Goal: Task Accomplishment & Management: Manage account settings

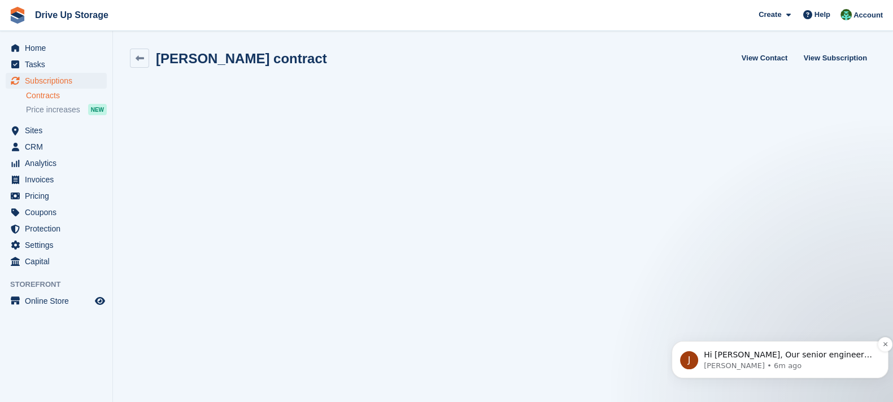
click at [760, 371] on div "J Hi Camille, Our senior engineer is looking at this now, and noticed that your…" at bounding box center [779, 359] width 217 height 37
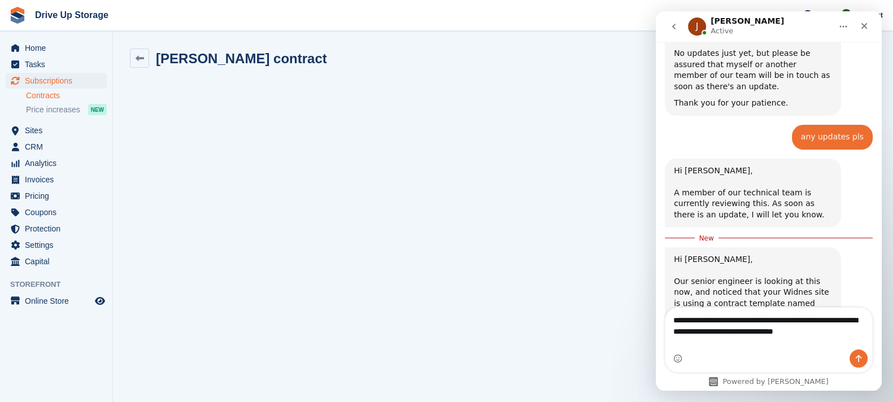
scroll to position [1066, 0]
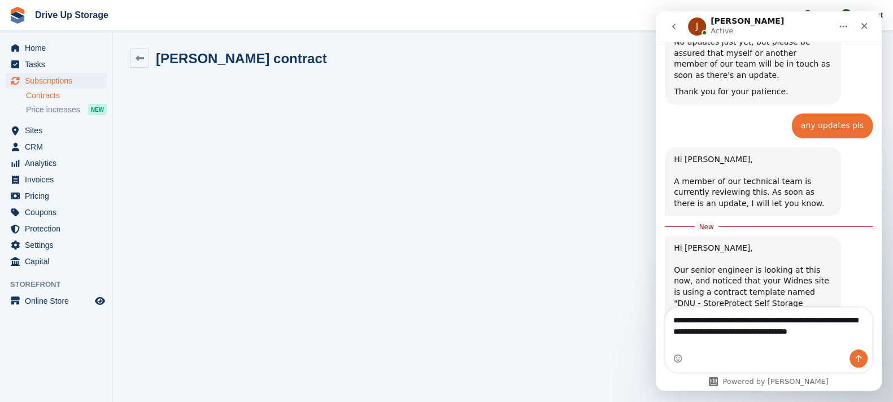
type textarea "**********"
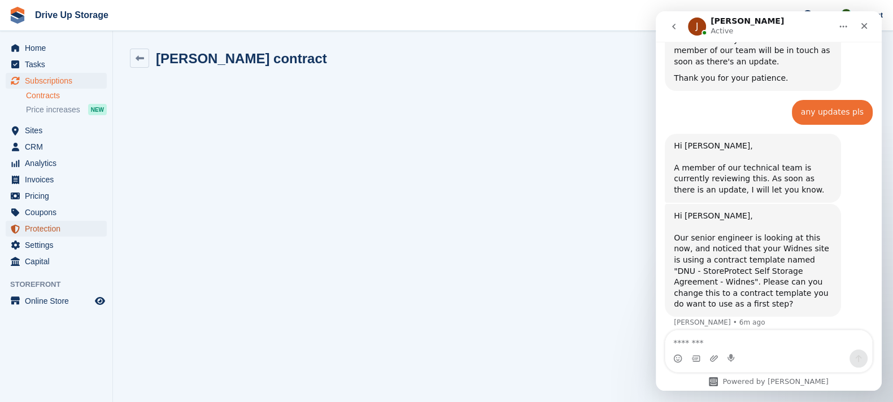
click at [68, 235] on span "Protection" at bounding box center [59, 229] width 68 height 16
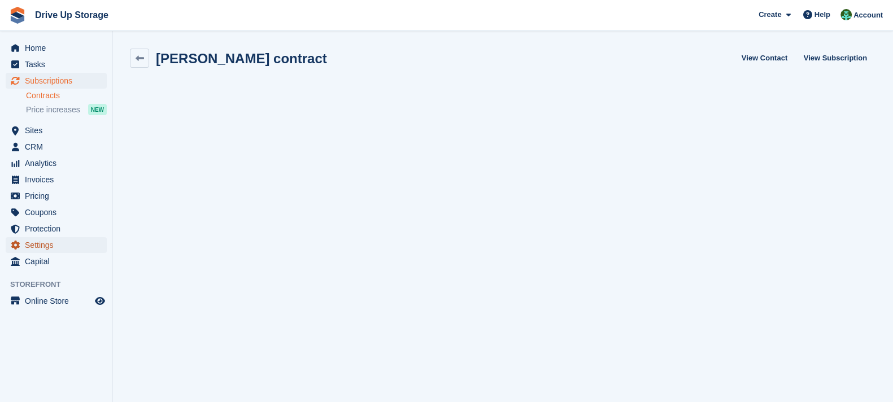
click at [80, 251] on span "Settings" at bounding box center [59, 245] width 68 height 16
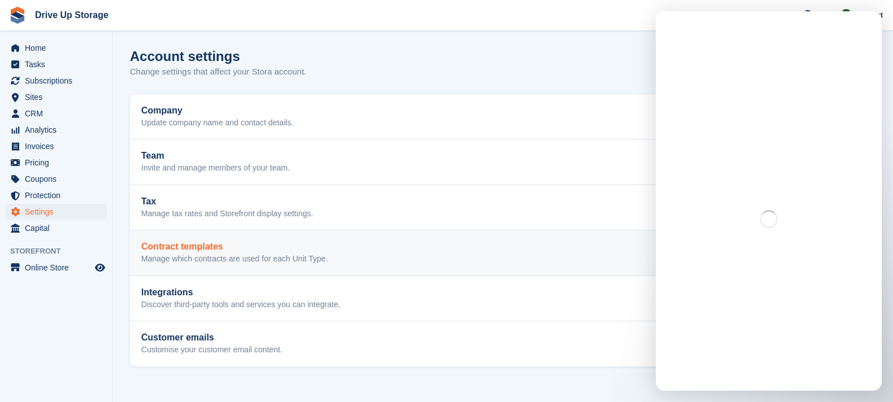
click at [286, 264] on link "Contract templates Manage which contracts are used for each Unit Type. Edit" at bounding box center [503, 252] width 746 height 45
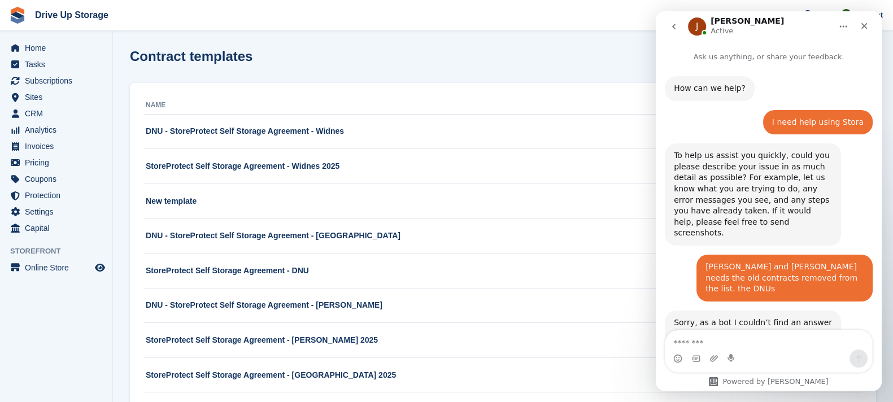
scroll to position [1081, 0]
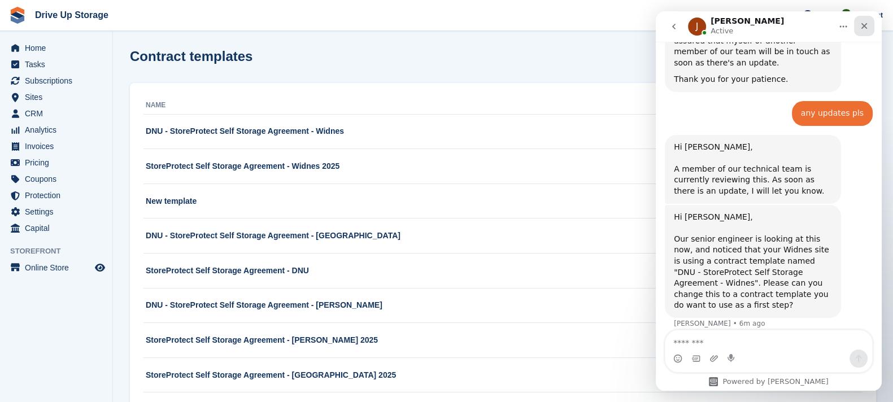
click at [860, 30] on div "Close" at bounding box center [864, 26] width 20 height 20
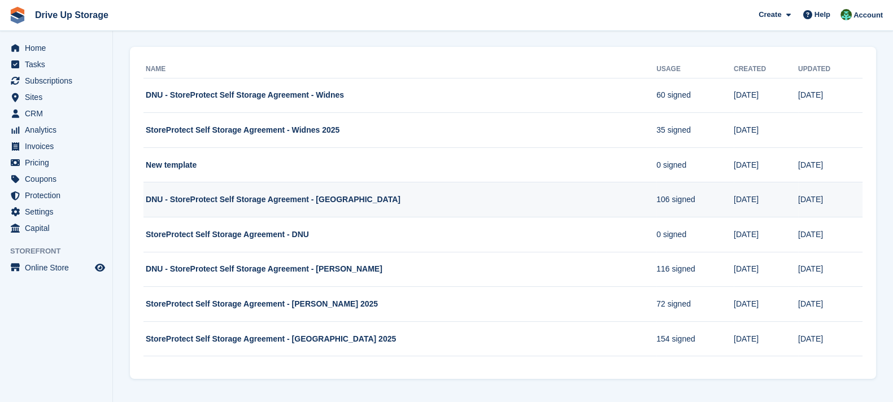
scroll to position [0, 0]
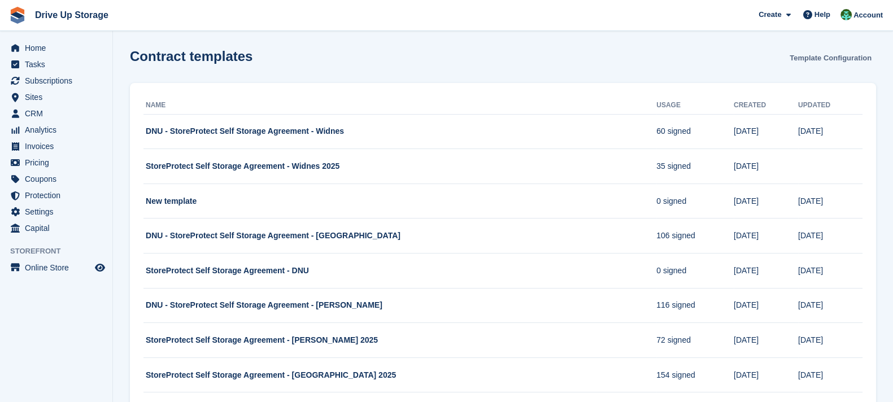
click at [821, 58] on link "Template Configuration" at bounding box center [830, 58] width 91 height 19
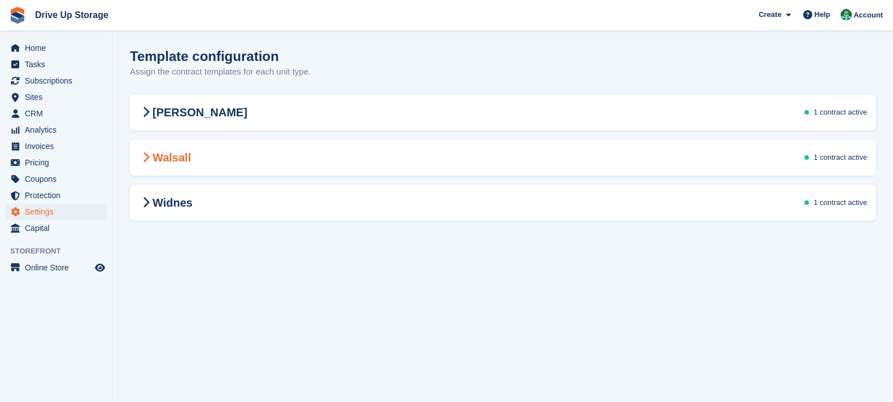
click at [757, 155] on div "Walsall 1 contract active" at bounding box center [503, 158] width 746 height 32
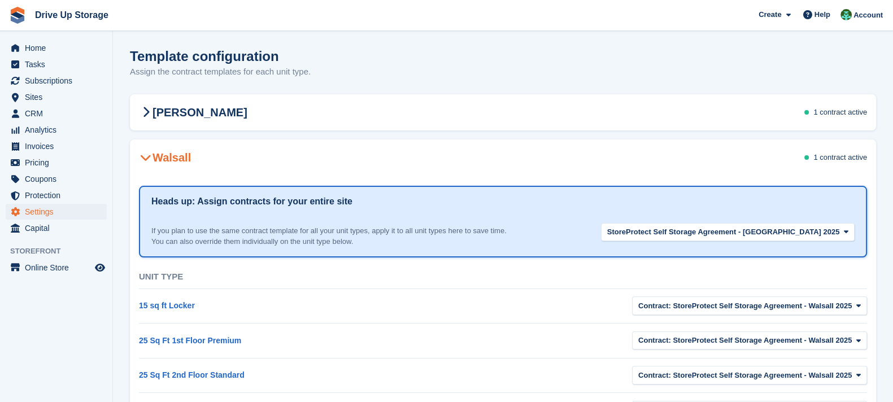
click at [757, 155] on div "Walsall 1 contract active" at bounding box center [503, 158] width 746 height 32
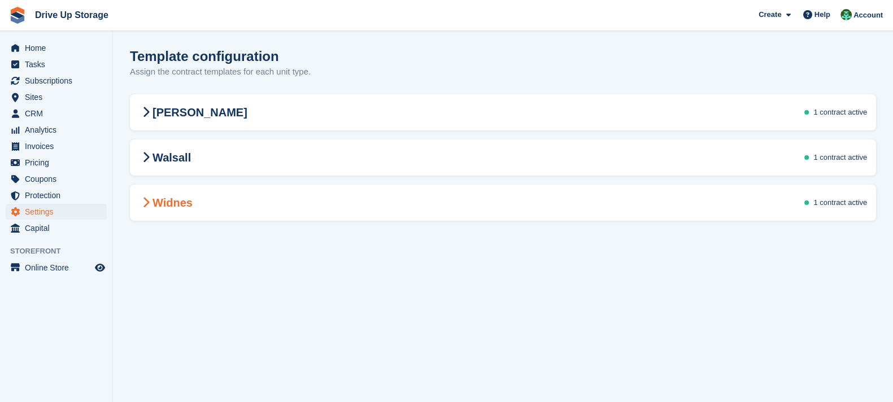
click at [705, 193] on div "Widnes 1 contract active" at bounding box center [503, 203] width 746 height 32
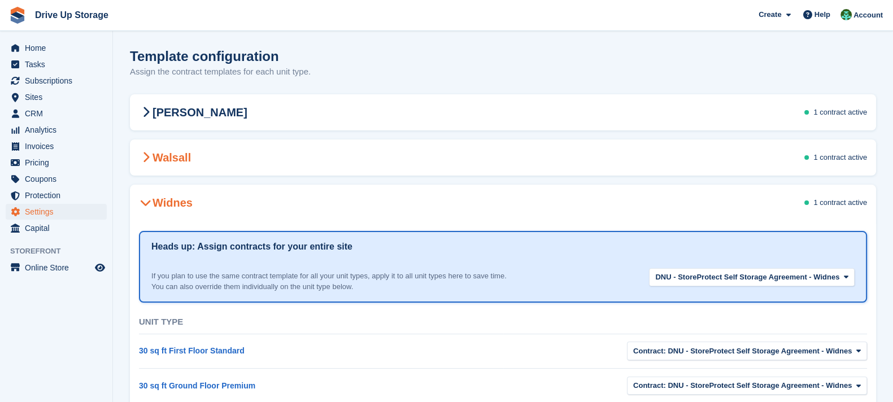
click at [759, 156] on div "Walsall 1 contract active" at bounding box center [503, 158] width 746 height 32
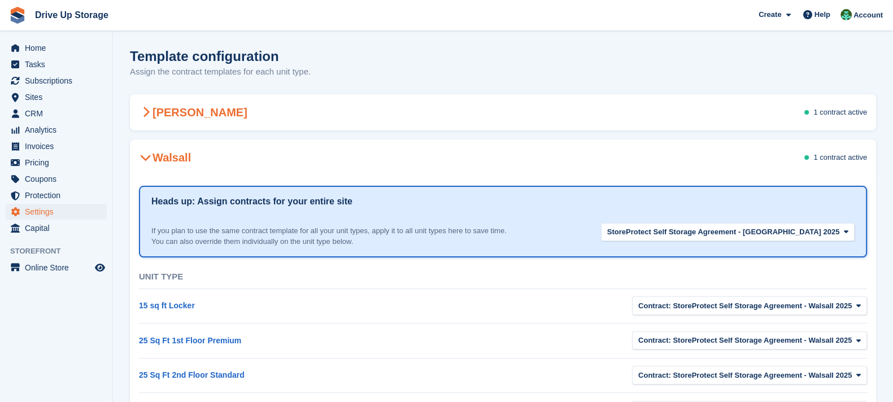
click at [761, 119] on div "Stroud 1 contract active" at bounding box center [503, 113] width 746 height 32
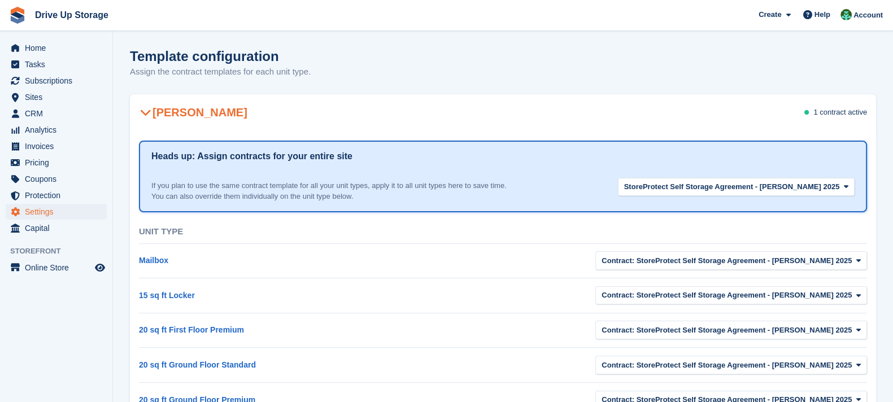
click at [761, 119] on div "Stroud 1 contract active" at bounding box center [503, 113] width 746 height 32
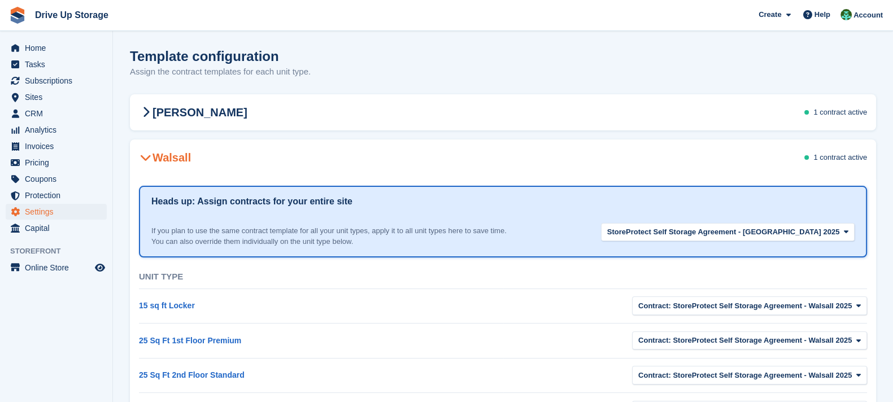
click at [768, 164] on div "Walsall 1 contract active" at bounding box center [503, 158] width 746 height 32
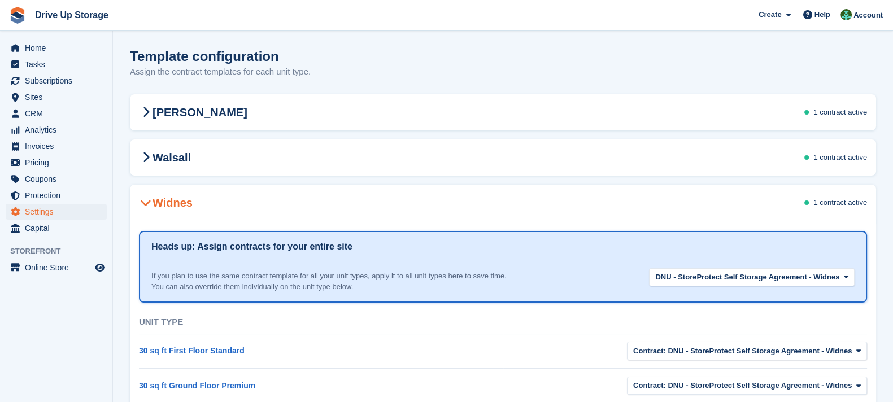
scroll to position [141, 0]
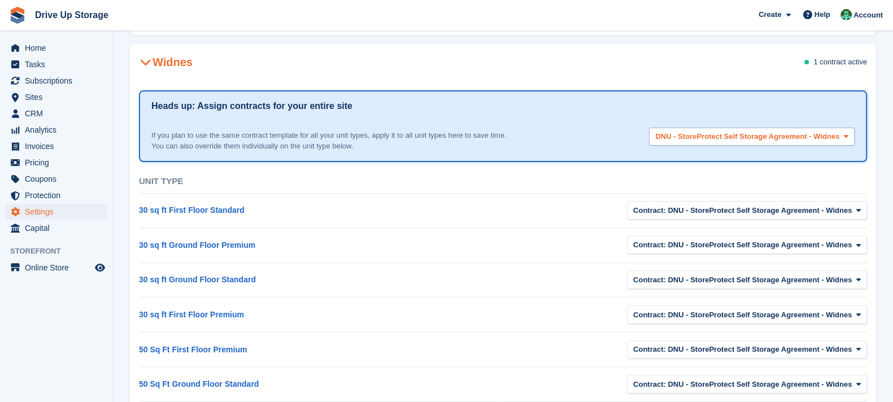
click at [816, 145] on div "DNU - StoreProtect Self Storage Agreement - Widnes None DNU - StoreProtect Self…" at bounding box center [747, 140] width 215 height 24
click at [827, 125] on div "If you plan to use the same contract template for all your unit types, apply it…" at bounding box center [502, 136] width 703 height 31
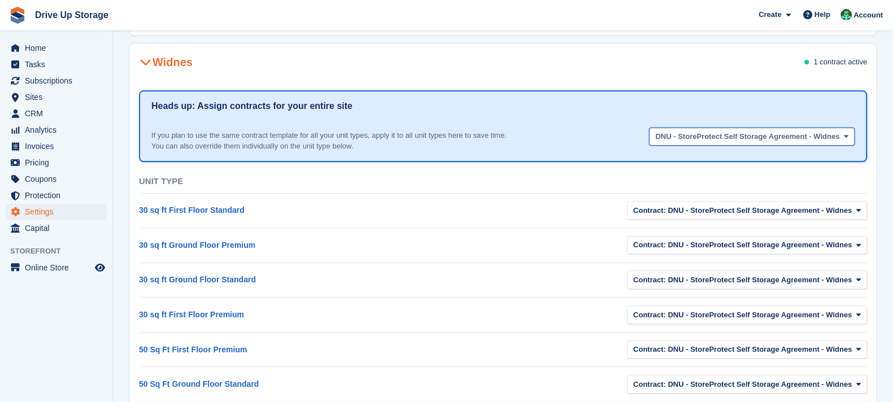
click at [834, 137] on span "DNU - StoreProtect Self Storage Agreement - Widnes" at bounding box center [747, 136] width 184 height 11
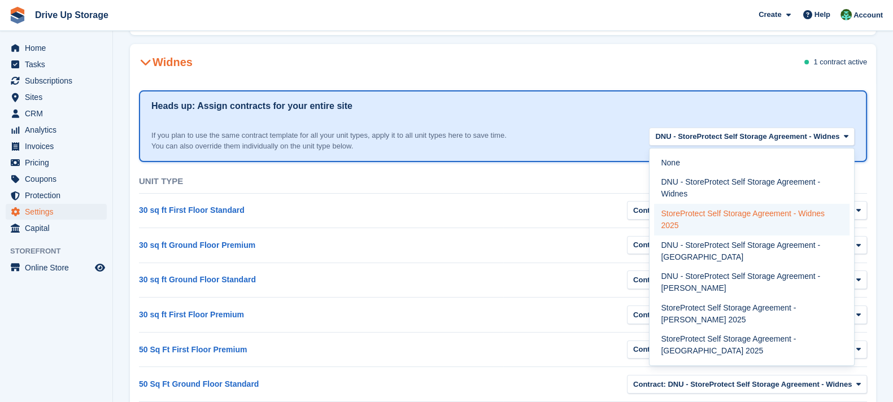
click at [801, 226] on label "StoreProtect Self Storage Agreement - Widnes 2025" at bounding box center [751, 220] width 195 height 32
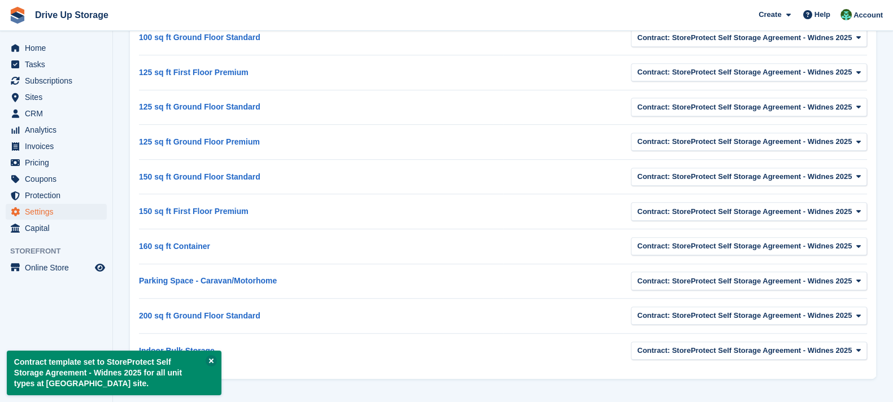
scroll to position [0, 0]
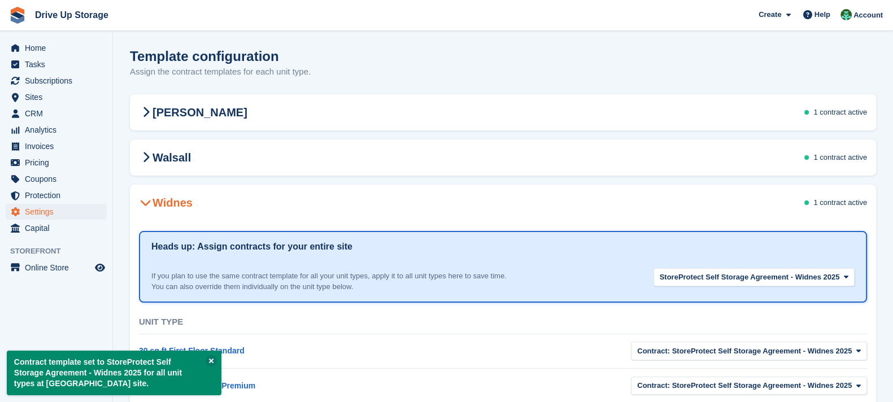
click at [385, 208] on div "Widnes 1 contract active" at bounding box center [503, 203] width 746 height 32
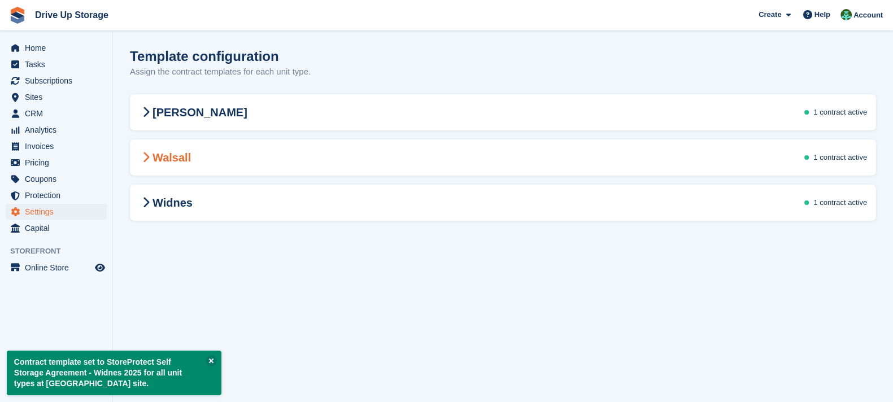
click at [474, 156] on div "Walsall 1 contract active" at bounding box center [503, 158] width 746 height 32
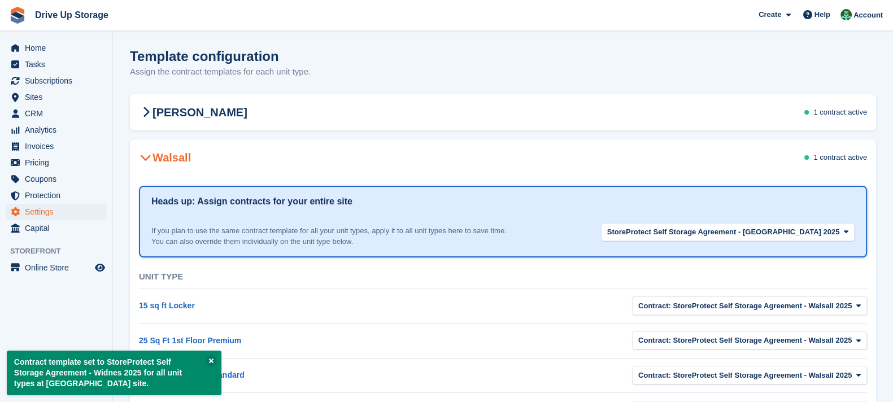
click at [477, 158] on div "Walsall 1 contract active" at bounding box center [503, 158] width 746 height 32
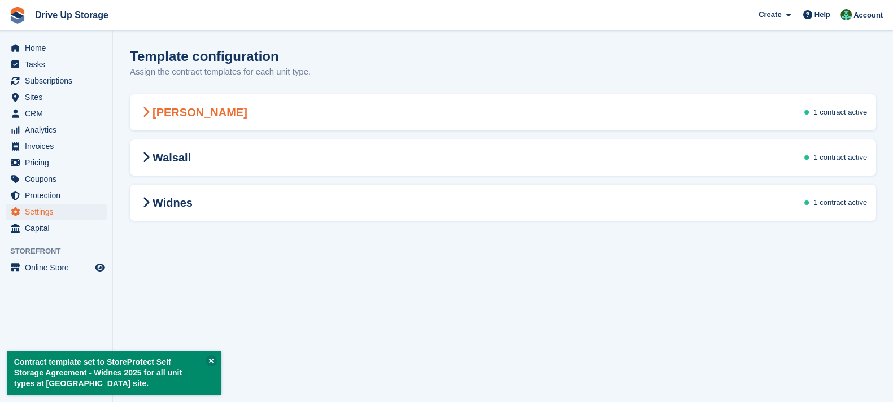
click at [564, 113] on div "Stroud 1 contract active" at bounding box center [503, 113] width 746 height 32
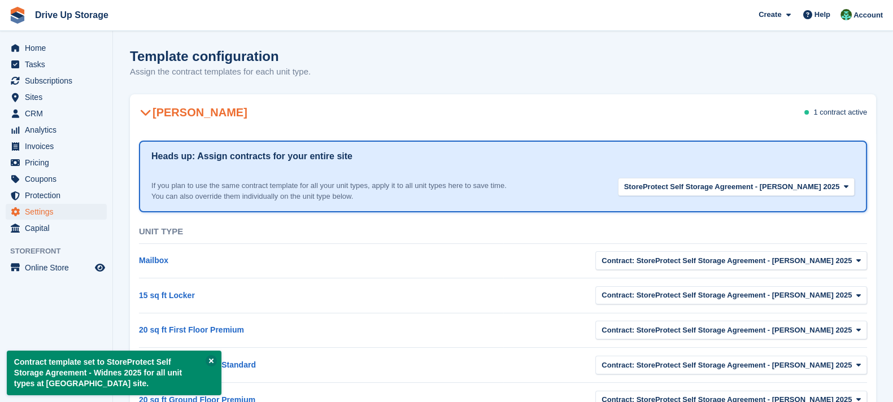
click at [564, 113] on div "Stroud 1 contract active" at bounding box center [503, 113] width 746 height 32
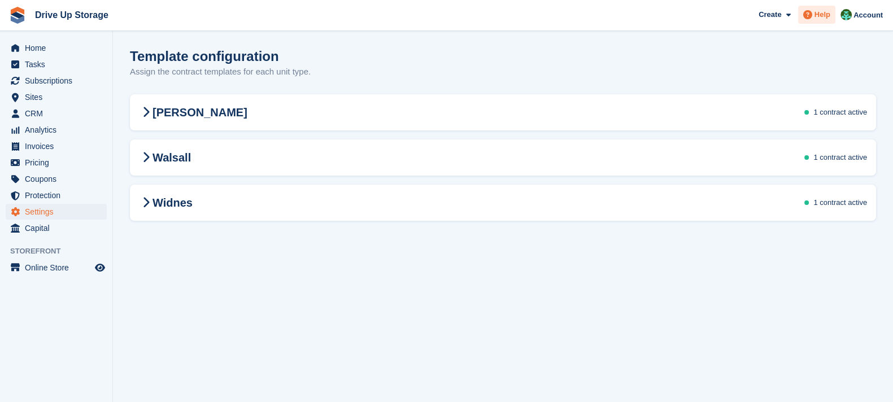
click at [825, 18] on span "Help" at bounding box center [822, 14] width 16 height 11
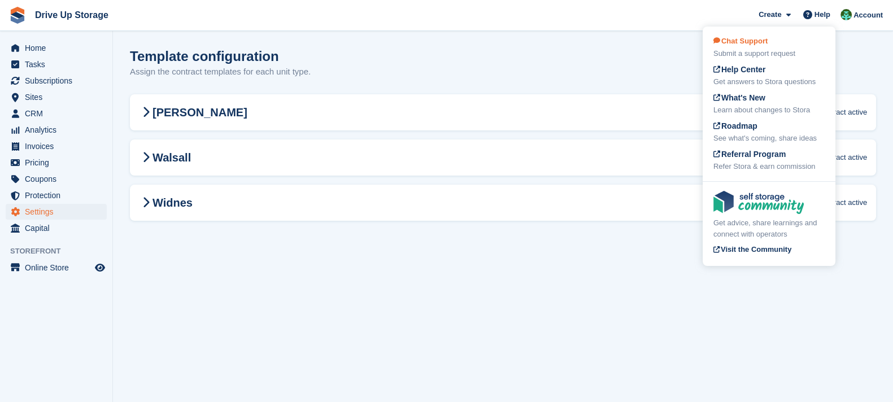
click at [792, 47] on div "Chat Support Submit a support request" at bounding box center [768, 48] width 111 height 24
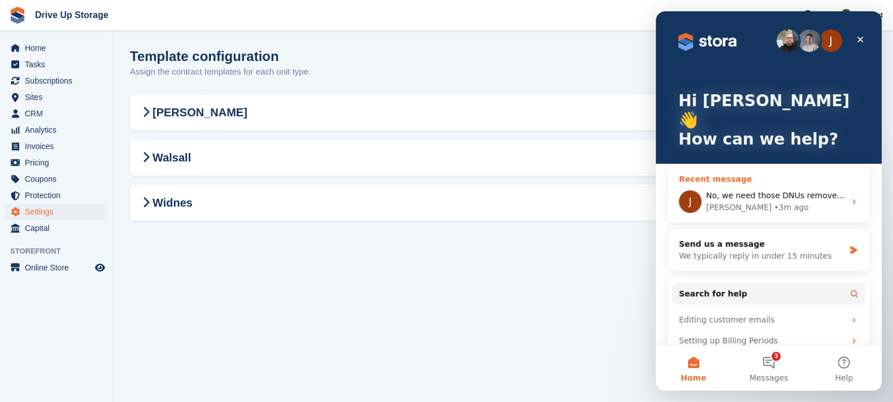
click at [772, 195] on div "J No, we need those DNUs removed from the list, because Bradley already added t…" at bounding box center [768, 202] width 202 height 42
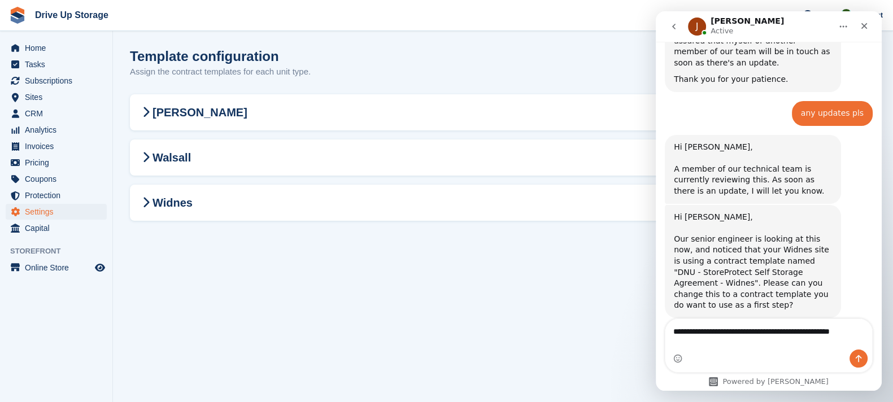
scroll to position [1092, 0]
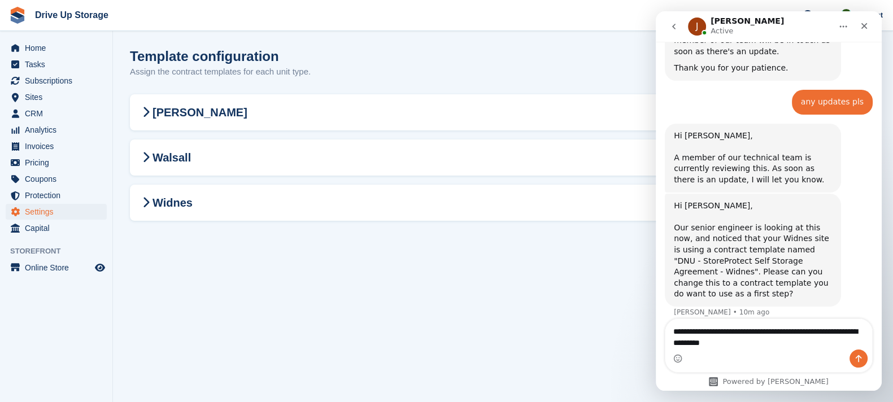
click at [834, 331] on textarea "**********" at bounding box center [768, 334] width 207 height 30
type textarea "**********"
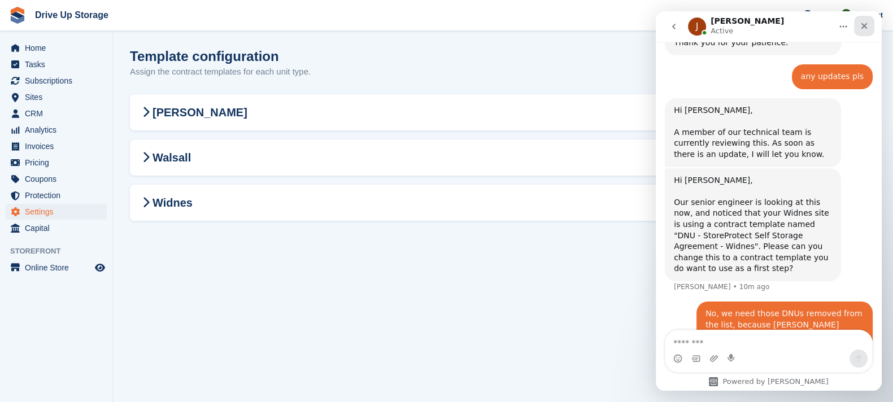
click at [865, 29] on icon "Close" at bounding box center [863, 25] width 9 height 9
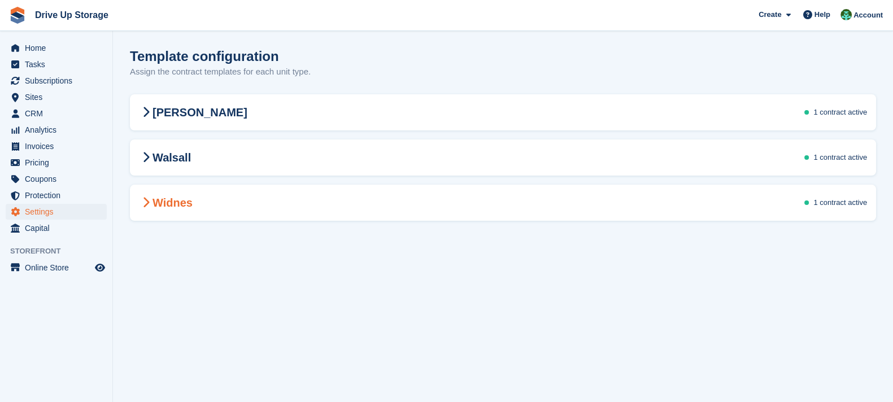
click at [143, 207] on icon at bounding box center [145, 202] width 7 height 11
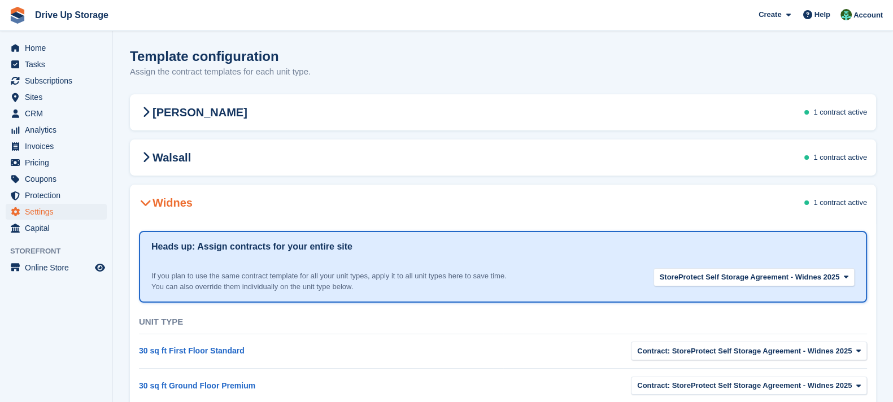
click at [150, 212] on div "Widnes 1 contract active" at bounding box center [503, 203] width 746 height 32
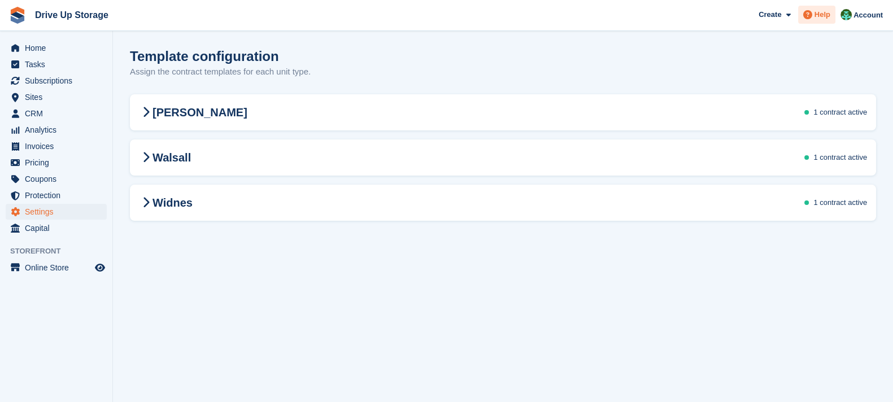
click at [830, 18] on div "Help" at bounding box center [816, 15] width 37 height 18
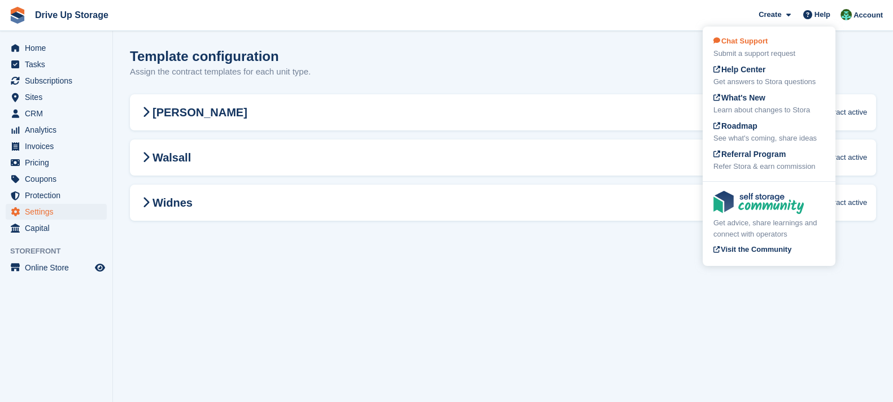
click at [804, 46] on div "Chat Support Submit a support request" at bounding box center [768, 48] width 111 height 24
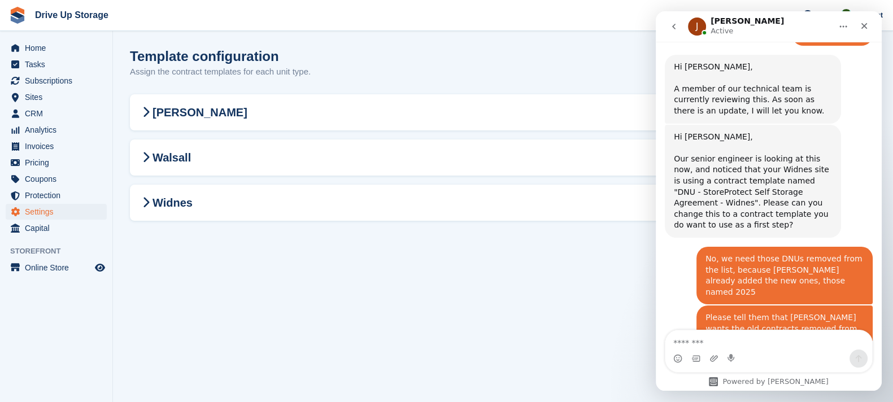
scroll to position [1229, 0]
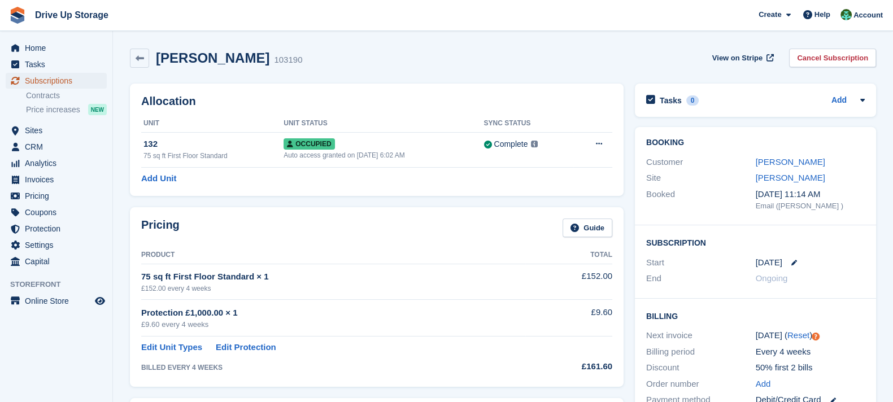
click at [74, 80] on span "Subscriptions" at bounding box center [59, 81] width 68 height 16
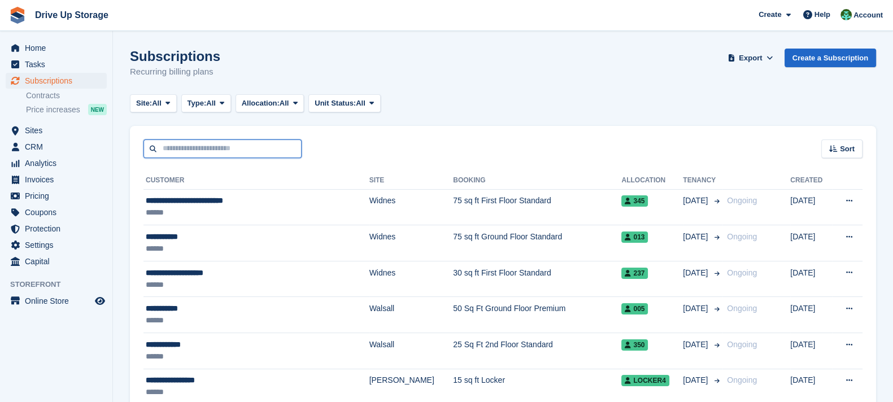
click at [263, 150] on input "text" at bounding box center [222, 148] width 158 height 19
type input "*"
type input "*****"
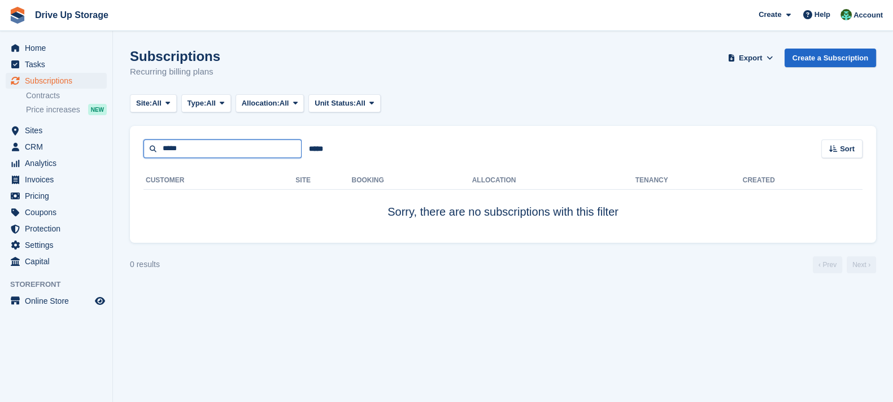
click at [263, 150] on input "*****" at bounding box center [222, 148] width 158 height 19
type input "*****"
click at [263, 150] on input "*****" at bounding box center [222, 148] width 158 height 19
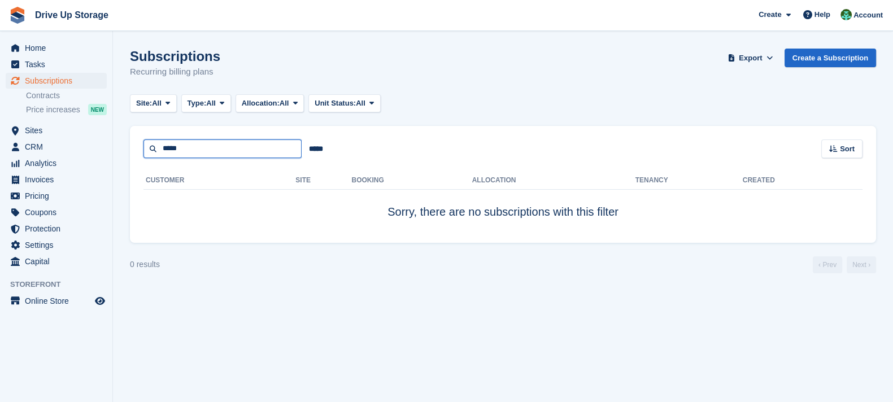
click at [263, 150] on input "*****" at bounding box center [222, 148] width 158 height 19
type input "*****"
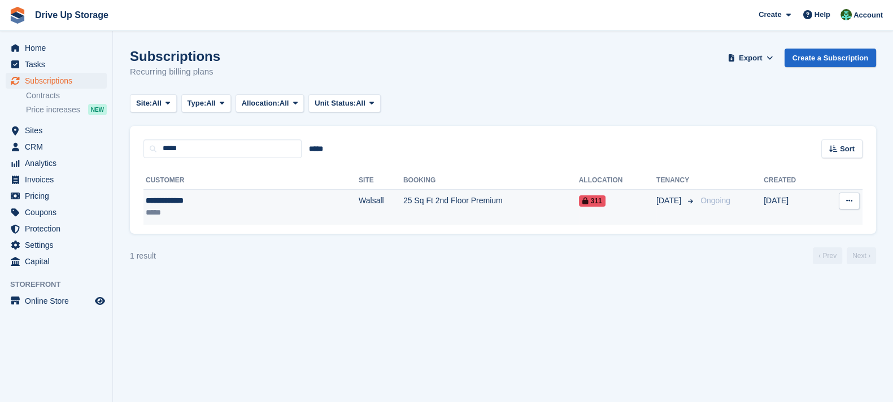
click at [508, 208] on td "25 Sq Ft 2nd Floor Premium" at bounding box center [491, 207] width 176 height 36
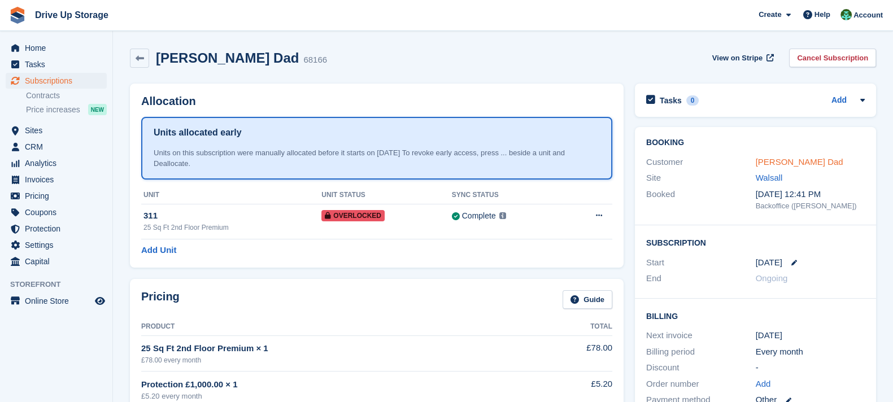
click at [774, 160] on link "Mrs Kiren Dad" at bounding box center [799, 162] width 88 height 10
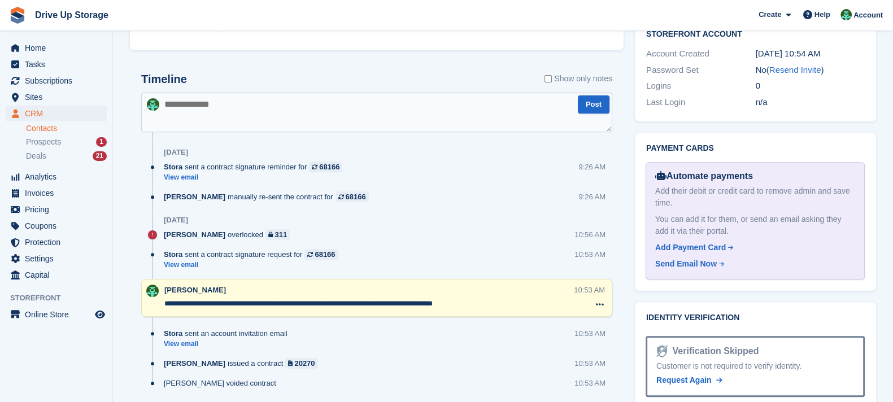
scroll to position [598, 0]
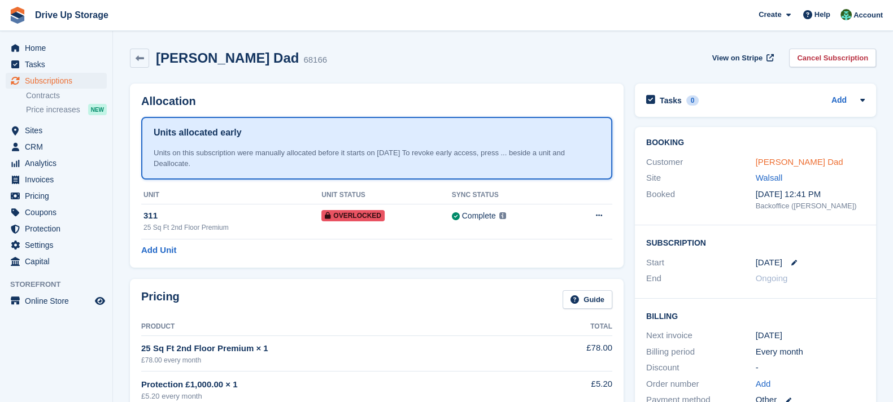
click at [794, 157] on link "[PERSON_NAME] Dad" at bounding box center [799, 162] width 88 height 10
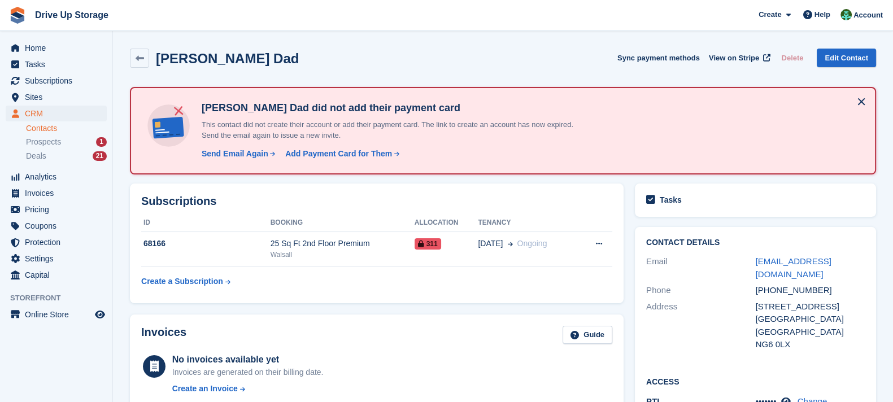
scroll to position [423, 0]
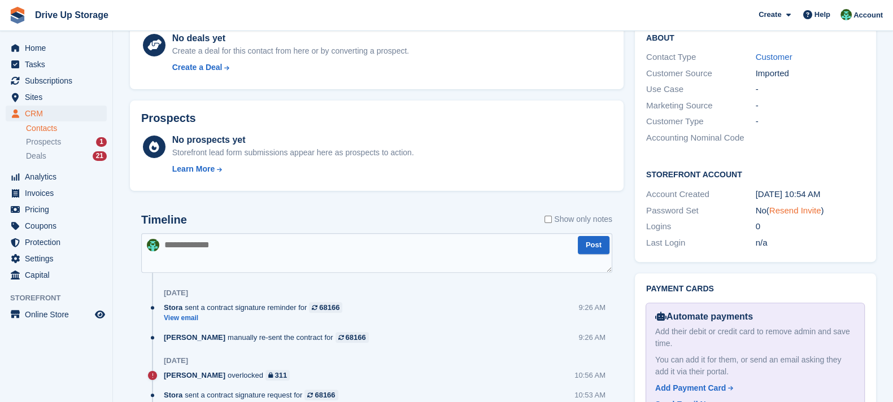
click at [817, 206] on link "Resend Invite" at bounding box center [795, 211] width 52 height 10
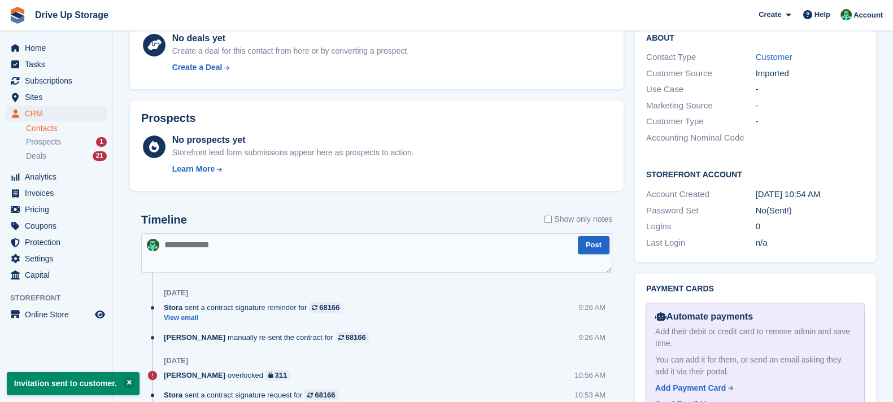
scroll to position [0, 0]
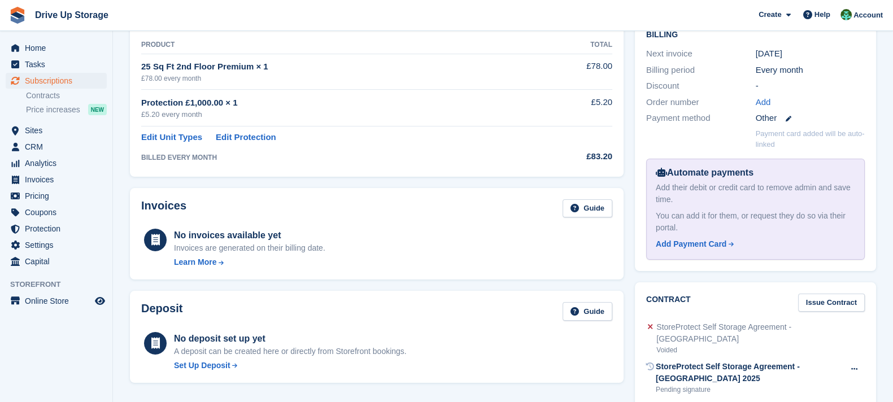
scroll to position [423, 0]
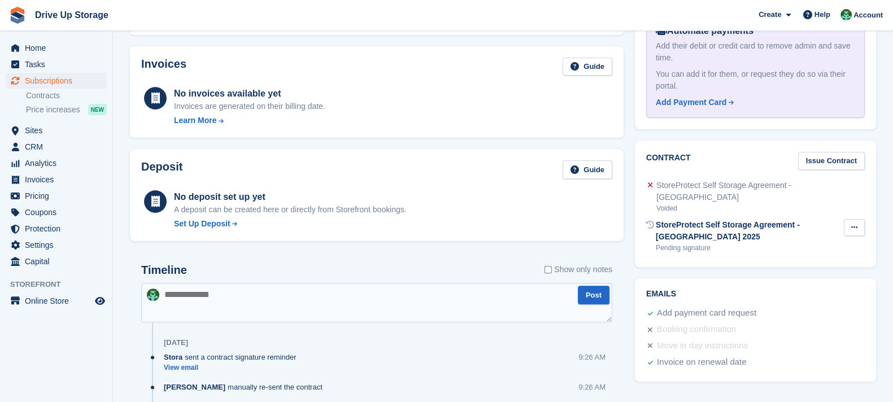
click at [858, 219] on button at bounding box center [853, 227] width 21 height 17
click at [631, 221] on div "Contract Issue Contract StoreProtect Self Storage Agreement - Walsall Voided St…" at bounding box center [755, 204] width 252 height 138
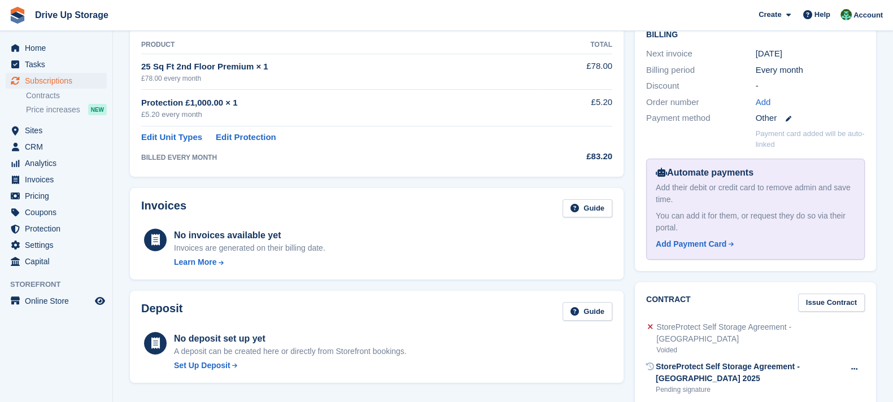
scroll to position [0, 0]
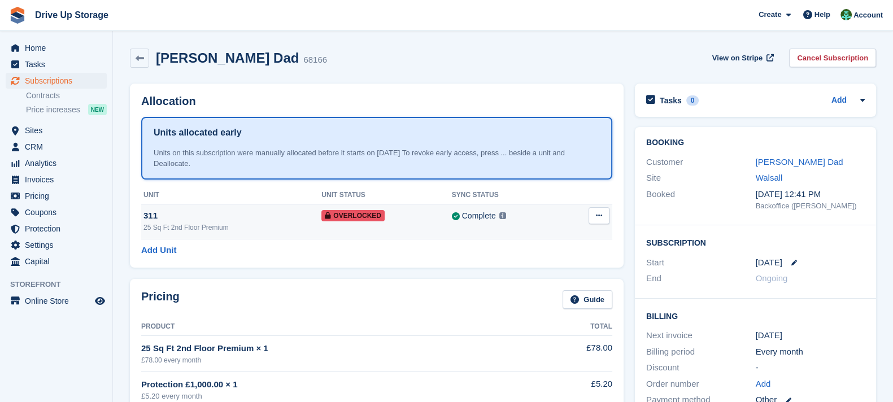
click at [500, 216] on td "Complete Last synced at 12 Aug, 10:57 AM Learn more →" at bounding box center [508, 221] width 112 height 35
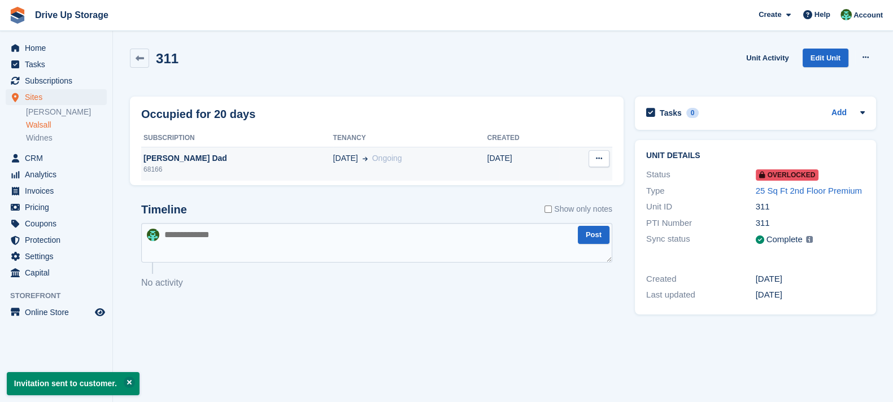
click at [517, 152] on td "08 Jan" at bounding box center [523, 164] width 72 height 34
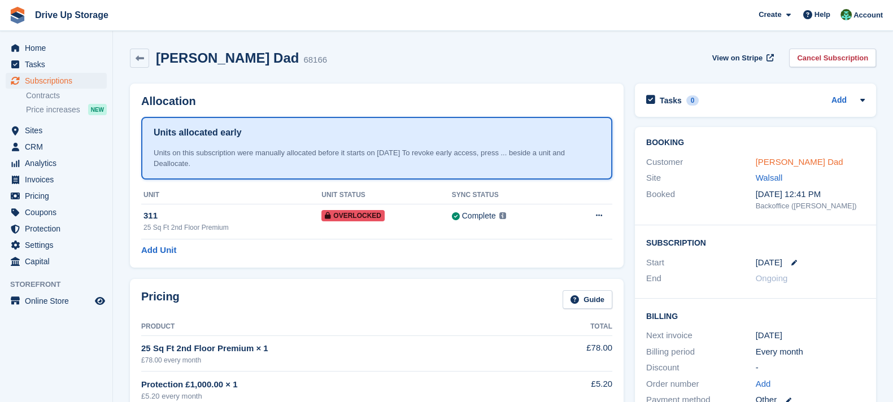
click at [777, 162] on link "[PERSON_NAME] Dad" at bounding box center [799, 162] width 88 height 10
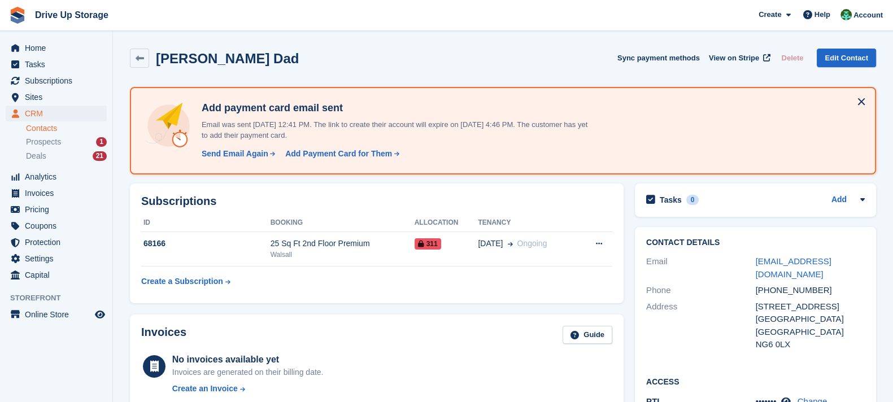
scroll to position [141, 0]
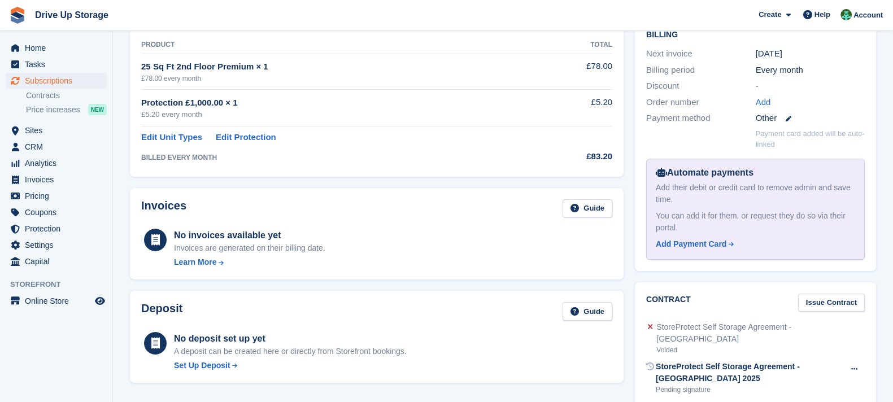
scroll to position [423, 0]
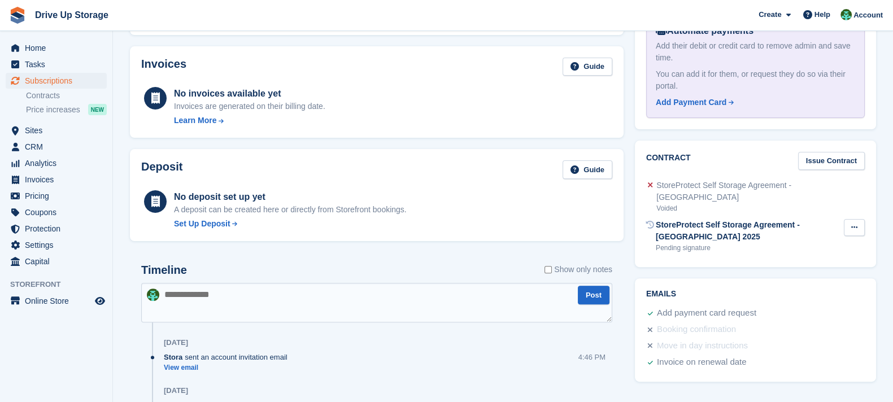
click at [855, 224] on icon at bounding box center [854, 227] width 6 height 7
click at [802, 257] on p "Send reminder" at bounding box center [810, 264] width 98 height 15
click at [817, 10] on span "Help" at bounding box center [822, 14] width 16 height 11
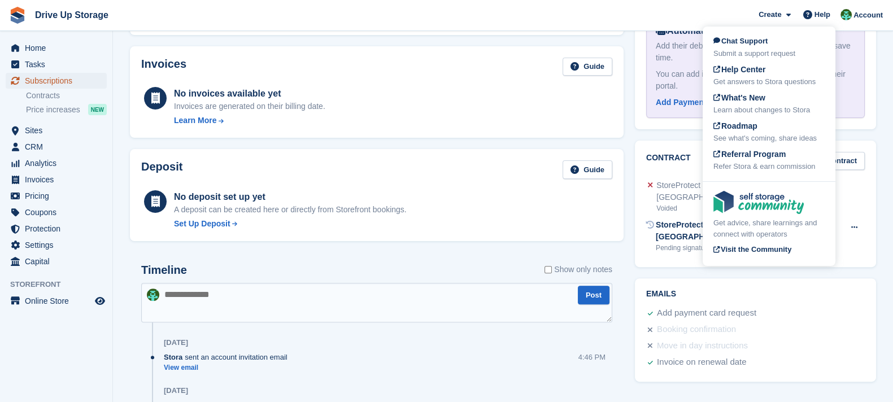
click at [82, 83] on span "Subscriptions" at bounding box center [59, 81] width 68 height 16
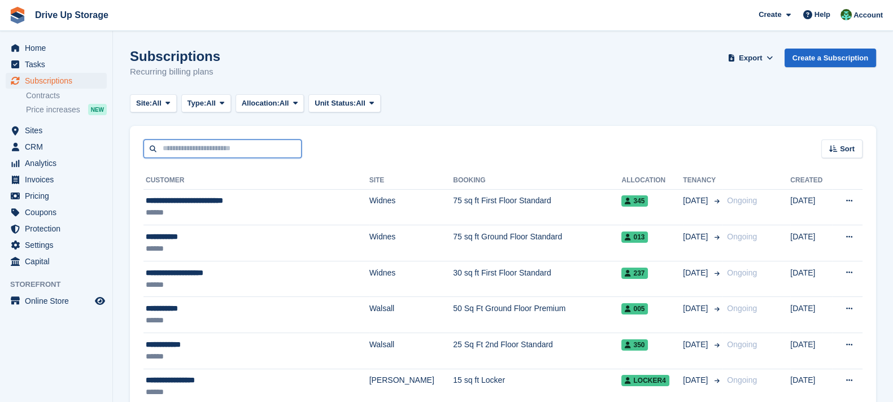
click at [241, 149] on input "text" at bounding box center [222, 148] width 158 height 19
type input "**********"
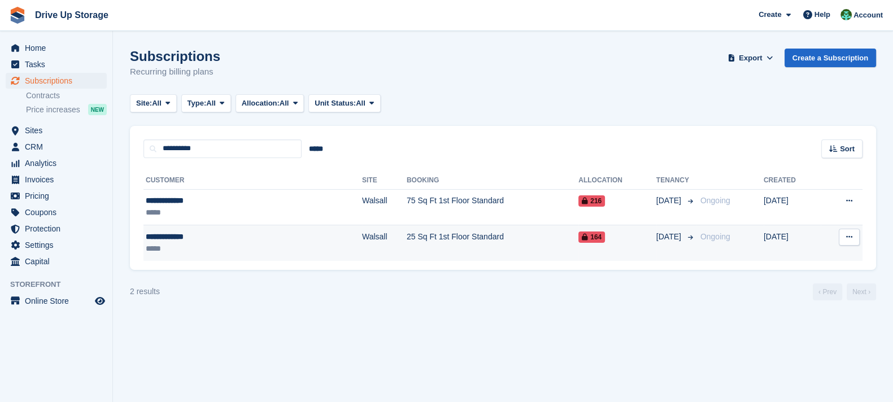
click at [499, 250] on td "25 Sq Ft 1st Floor Standard" at bounding box center [492, 243] width 172 height 36
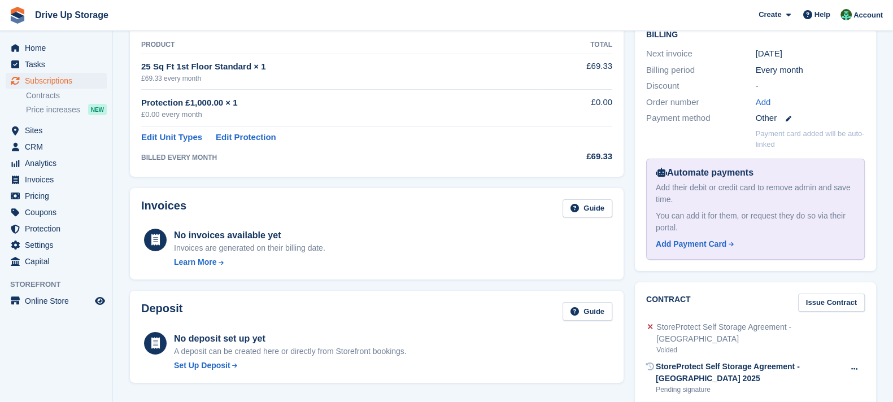
scroll to position [423, 0]
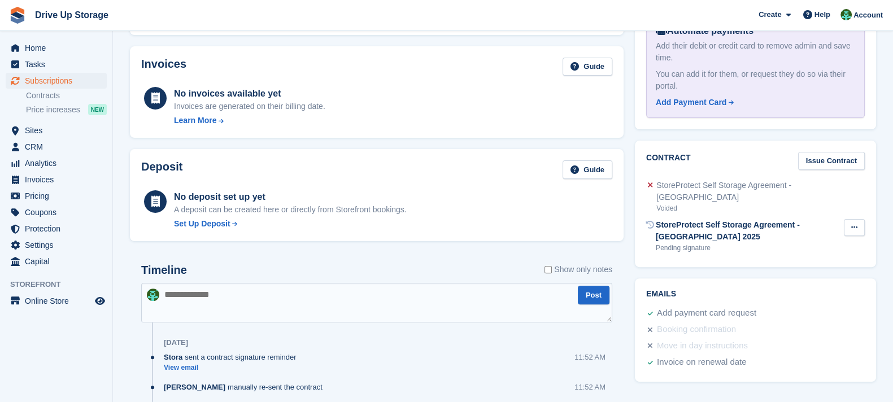
click at [861, 219] on button at bounding box center [853, 227] width 21 height 17
click at [794, 242] on p "Void contract" at bounding box center [810, 249] width 98 height 15
click at [684, 219] on div "StoreProtect Self Storage Agreement - Walsall 2025" at bounding box center [749, 231] width 188 height 24
click at [767, 219] on div "StoreProtect Self Storage Agreement - [GEOGRAPHIC_DATA] 2025" at bounding box center [749, 231] width 188 height 24
click at [770, 183] on div "StoreProtect Self Storage Agreement - Stroud" at bounding box center [760, 192] width 208 height 24
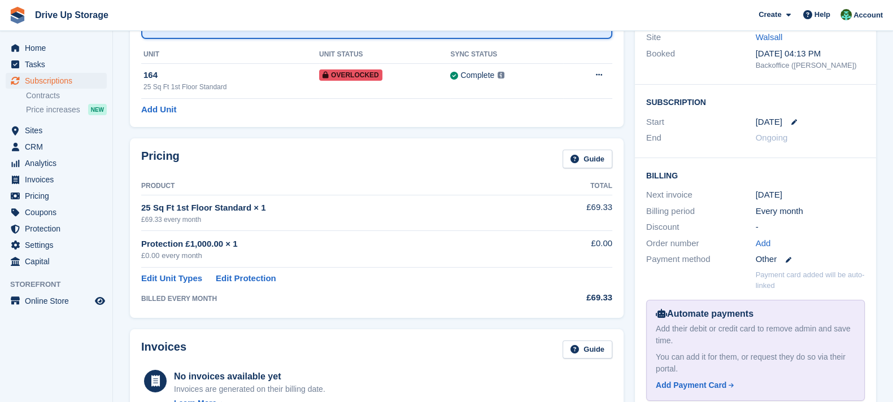
scroll to position [0, 0]
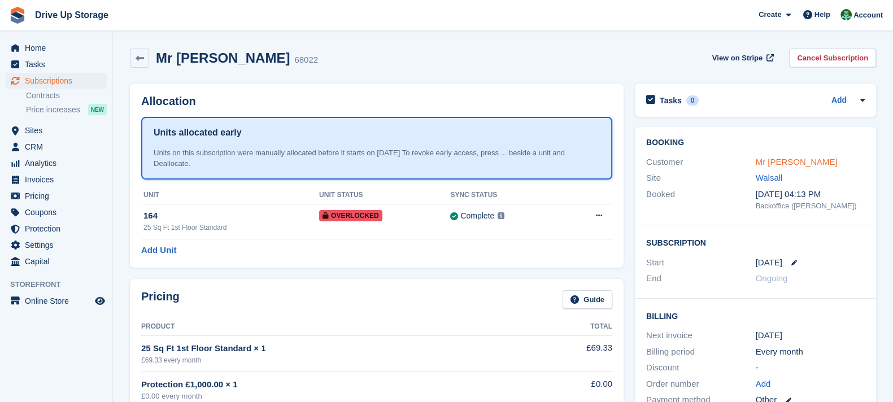
click at [781, 162] on link "Mr [PERSON_NAME]" at bounding box center [796, 162] width 82 height 10
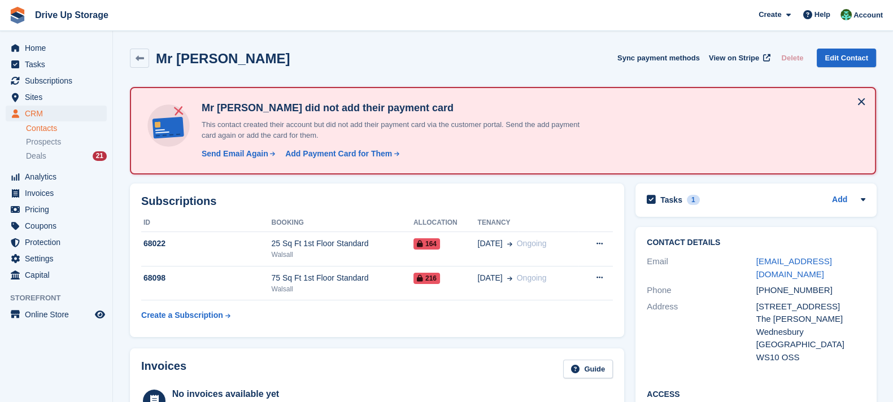
scroll to position [141, 0]
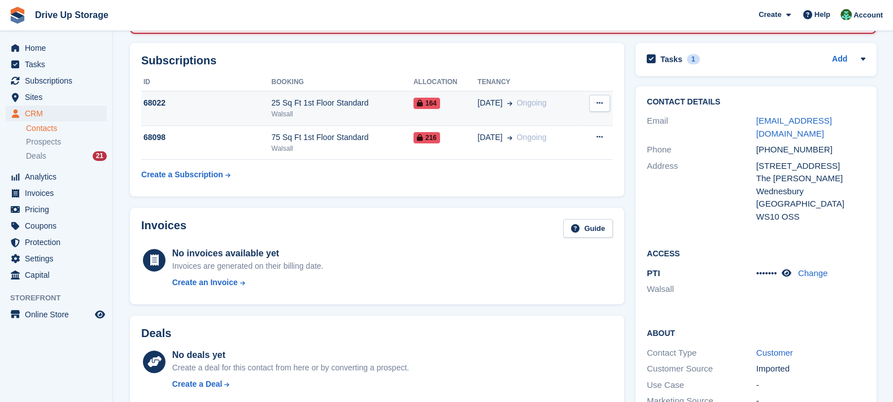
click at [346, 109] on div "Walsall" at bounding box center [343, 114] width 142 height 10
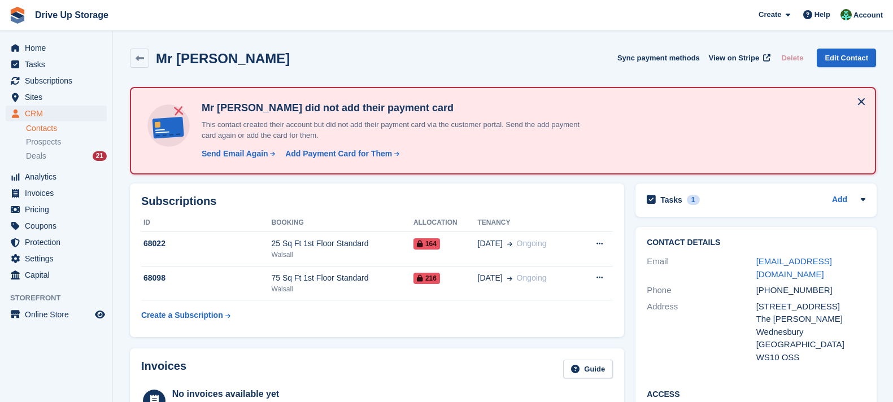
scroll to position [141, 0]
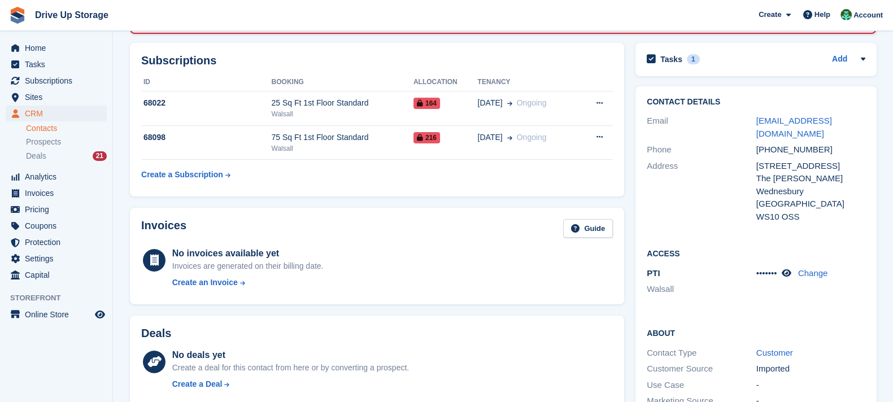
click at [413, 141] on span "216" at bounding box center [426, 137] width 27 height 11
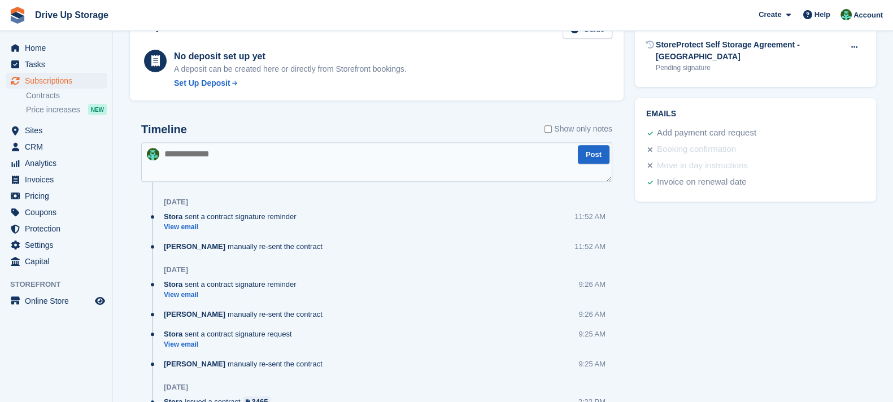
scroll to position [423, 0]
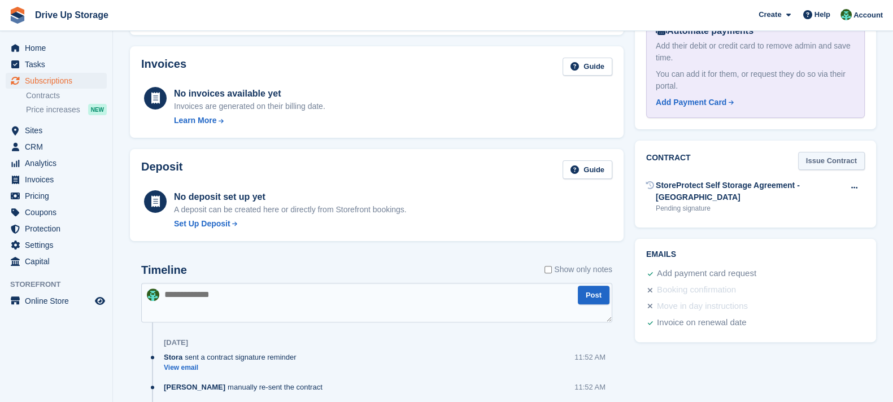
click at [823, 157] on link "Issue Contract" at bounding box center [831, 161] width 67 height 19
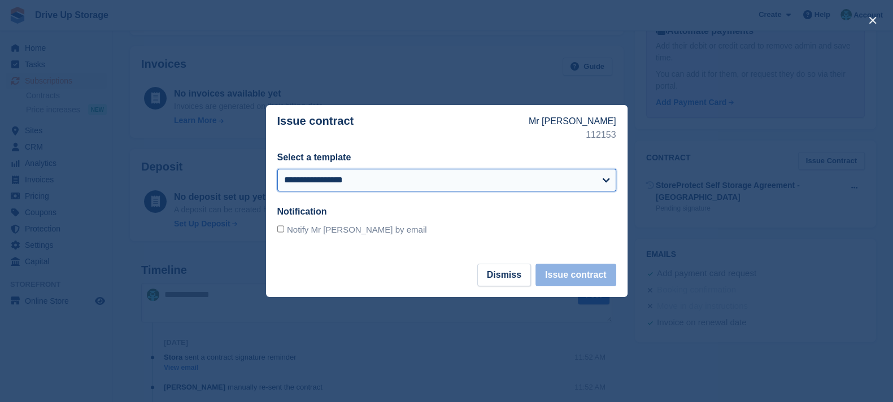
click at [480, 182] on select "**********" at bounding box center [446, 180] width 339 height 23
select select "***"
click at [277, 169] on select "**********" at bounding box center [446, 180] width 339 height 23
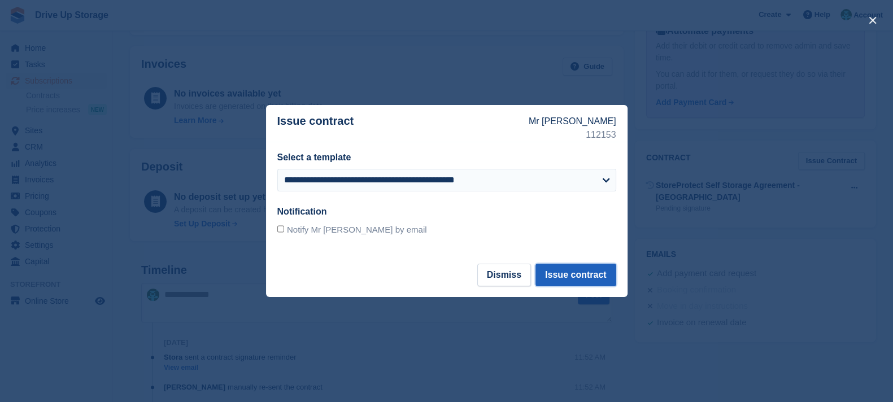
click at [577, 280] on button "Issue contract" at bounding box center [575, 275] width 80 height 23
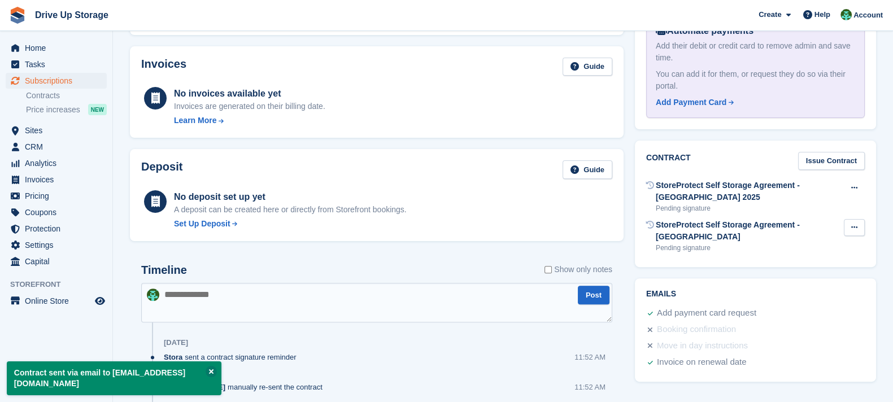
click at [861, 219] on button at bounding box center [853, 227] width 21 height 17
click at [825, 242] on p "Void contract" at bounding box center [810, 249] width 98 height 15
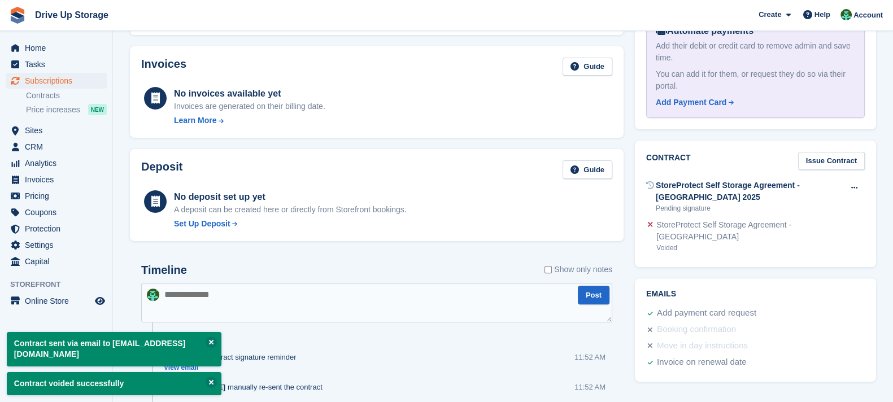
scroll to position [0, 0]
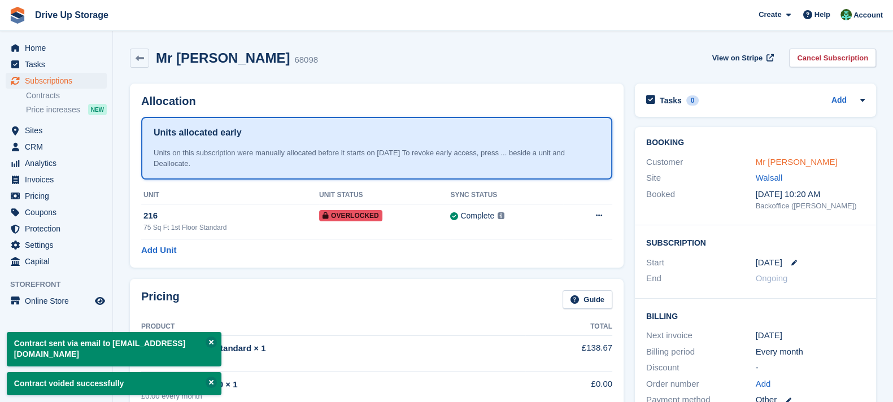
click at [763, 161] on link "Mr [PERSON_NAME]" at bounding box center [796, 162] width 82 height 10
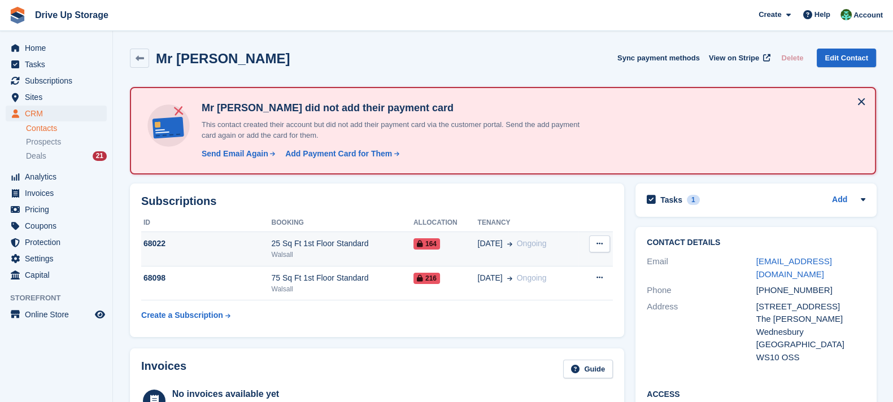
click at [400, 252] on div "Walsall" at bounding box center [343, 255] width 142 height 10
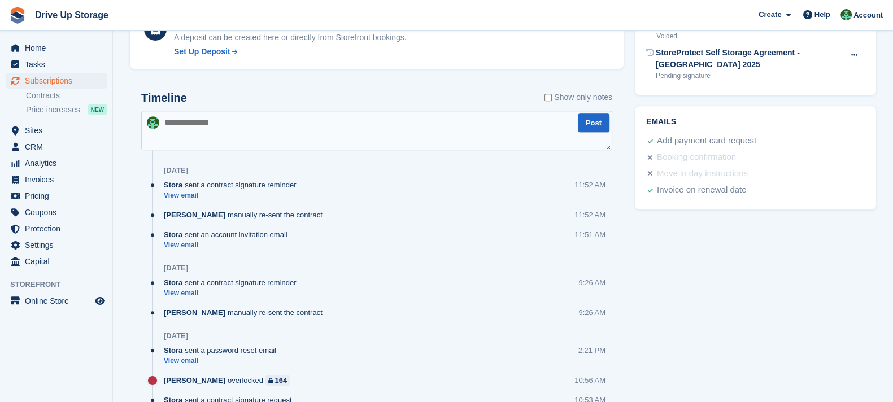
scroll to position [454, 0]
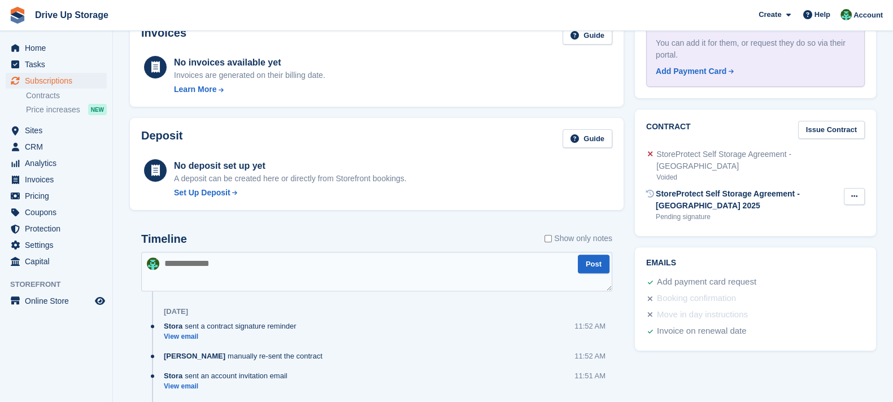
click at [855, 193] on icon at bounding box center [854, 196] width 6 height 7
click at [836, 226] on p "Send reminder" at bounding box center [810, 233] width 98 height 15
